Goal: Check status: Check status

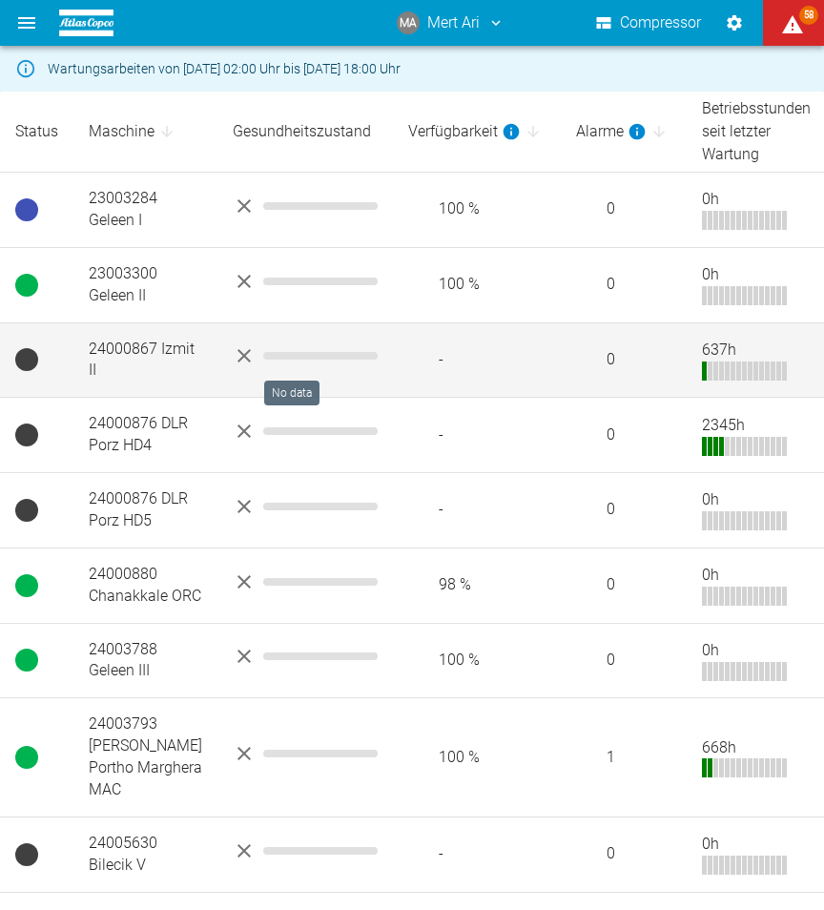
click at [263, 360] on span "No data" at bounding box center [320, 356] width 114 height 8
